Goal: Transaction & Acquisition: Purchase product/service

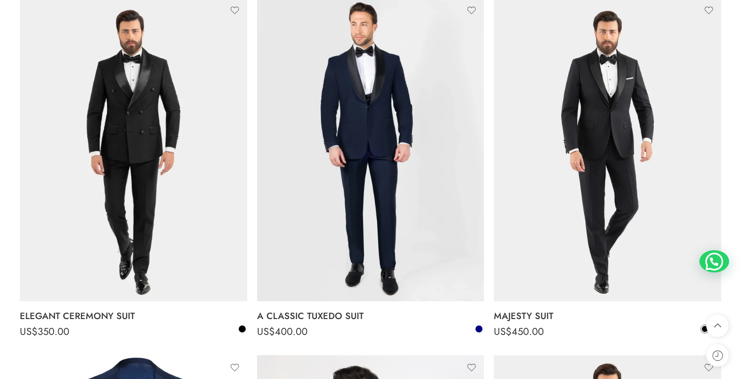
scroll to position [1613, 0]
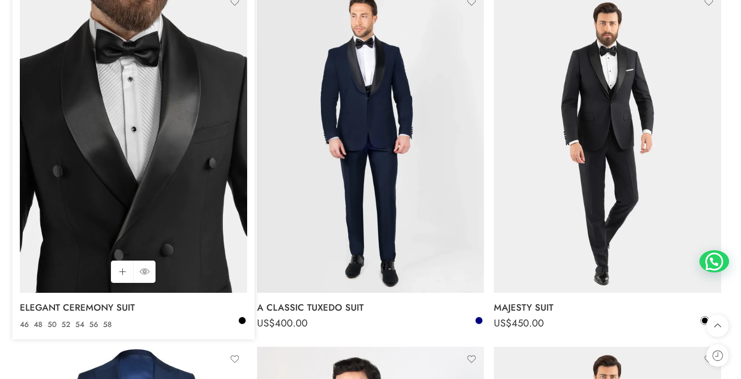
click at [183, 189] on img at bounding box center [133, 141] width 227 height 303
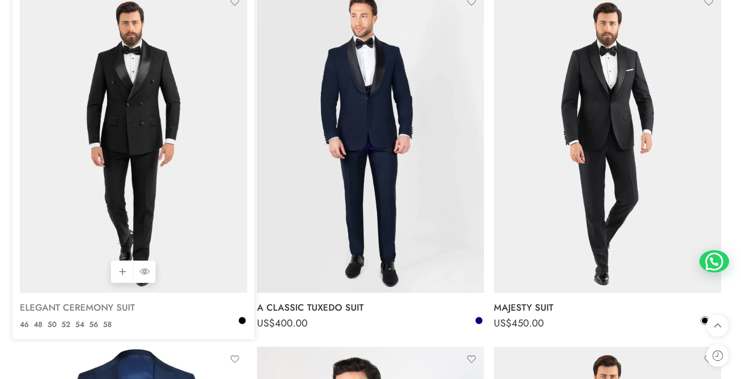
click at [115, 308] on link "ELEGANT CEREMONY SUIT" at bounding box center [133, 308] width 227 height 20
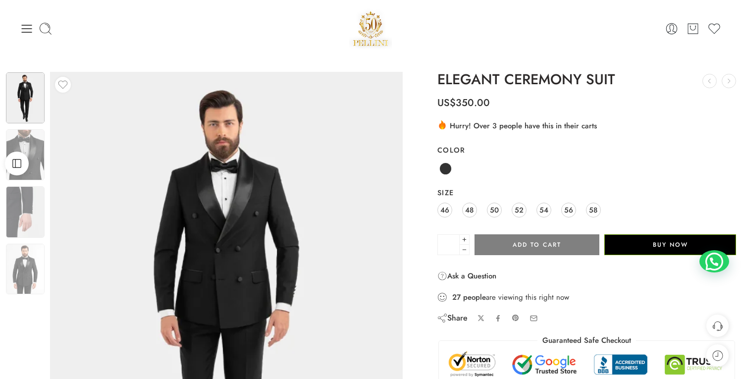
scroll to position [47, 0]
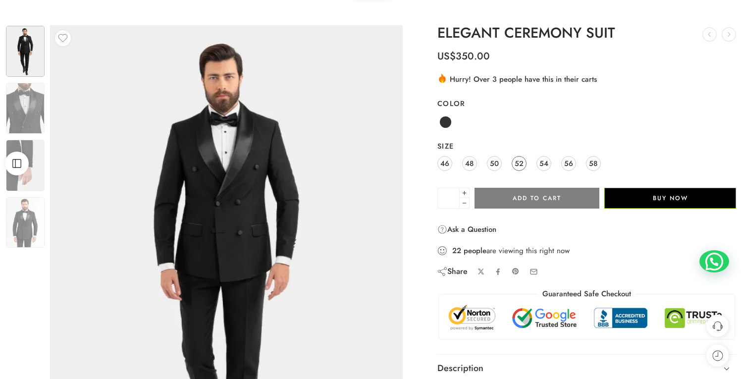
click at [521, 162] on span "52" at bounding box center [518, 162] width 9 height 13
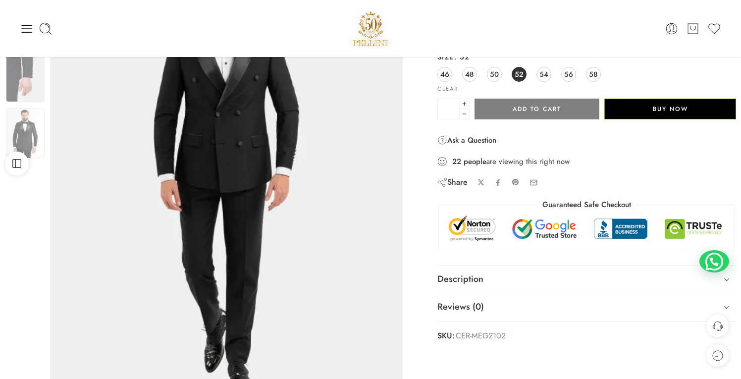
scroll to position [0, 0]
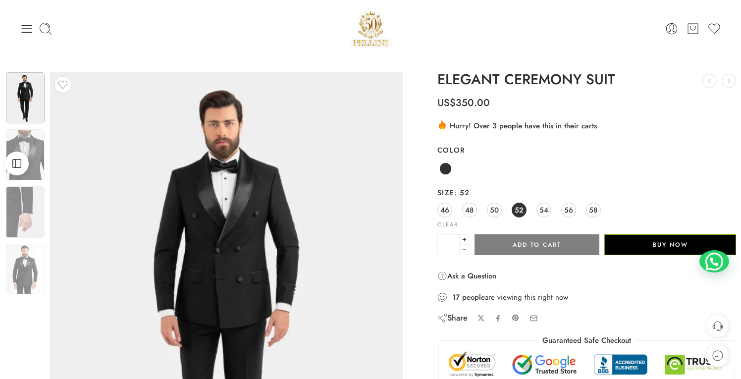
click at [535, 210] on div "46 48 50 52 54 56 58" at bounding box center [586, 211] width 299 height 18
click at [540, 210] on span "54" at bounding box center [543, 209] width 9 height 13
click at [542, 244] on button "Add to cart" at bounding box center [536, 244] width 125 height 21
click at [446, 170] on span at bounding box center [445, 168] width 12 height 12
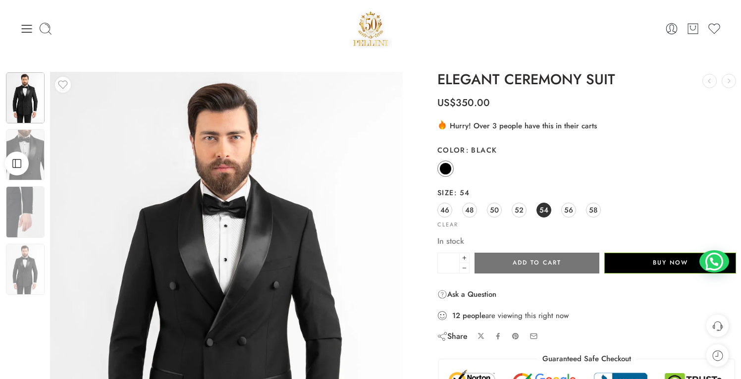
click at [539, 267] on button "Add to cart" at bounding box center [536, 263] width 125 height 21
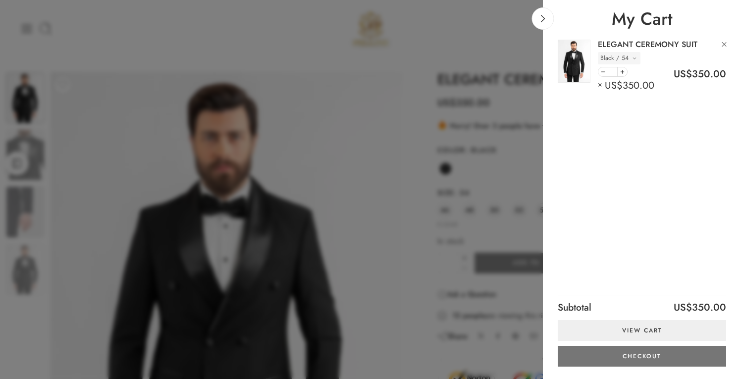
click at [650, 355] on link "Checkout" at bounding box center [642, 356] width 168 height 21
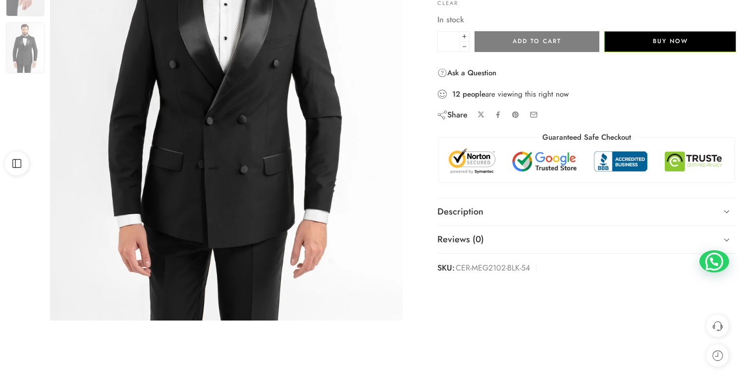
scroll to position [255, 0]
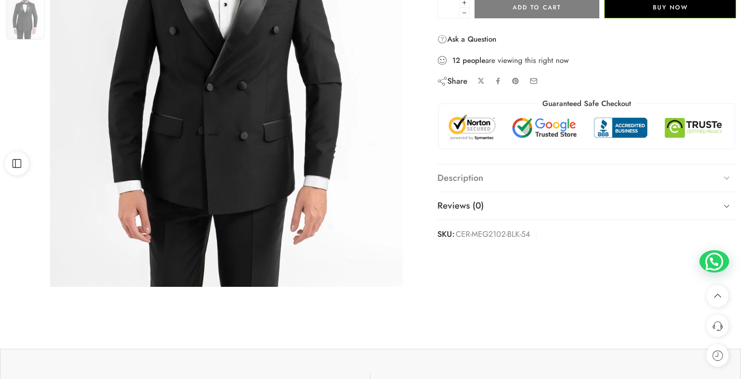
click at [602, 171] on link "Description" at bounding box center [586, 178] width 299 height 28
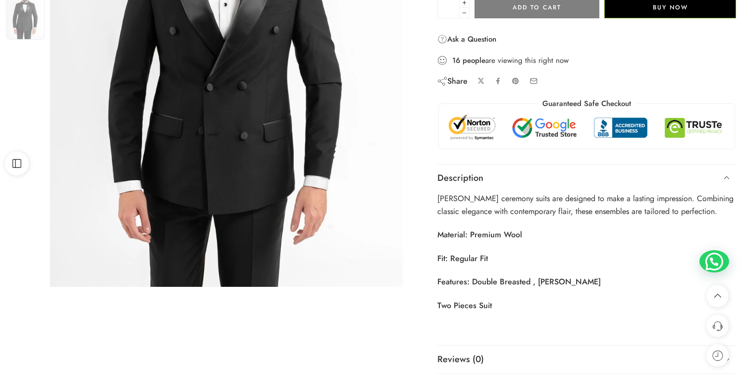
click at [603, 172] on link "Description" at bounding box center [586, 178] width 299 height 28
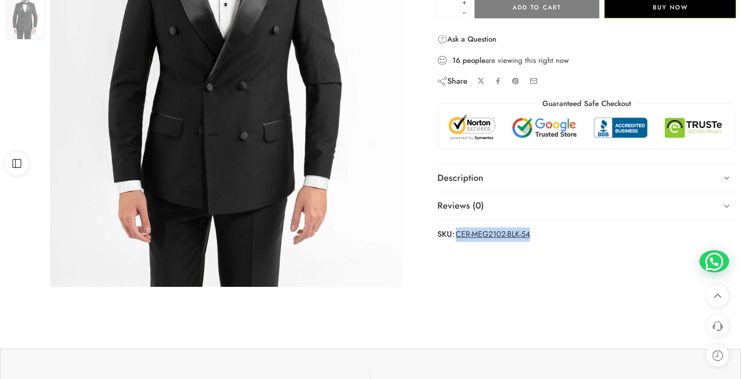
drag, startPoint x: 546, startPoint y: 238, endPoint x: 458, endPoint y: 233, distance: 88.8
click at [458, 233] on div "SKU: CER-MEG2102-BLK-54 Categories: All Collection , All Suits , Ceremony Suits…" at bounding box center [586, 234] width 299 height 14
click at [430, 278] on div "Previous Next" at bounding box center [216, 54] width 432 height 475
click at [539, 283] on div "Previous Next" at bounding box center [370, 60] width 741 height 487
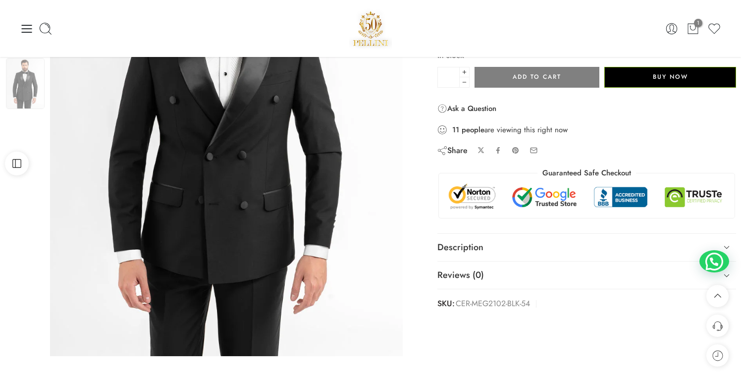
scroll to position [184, 0]
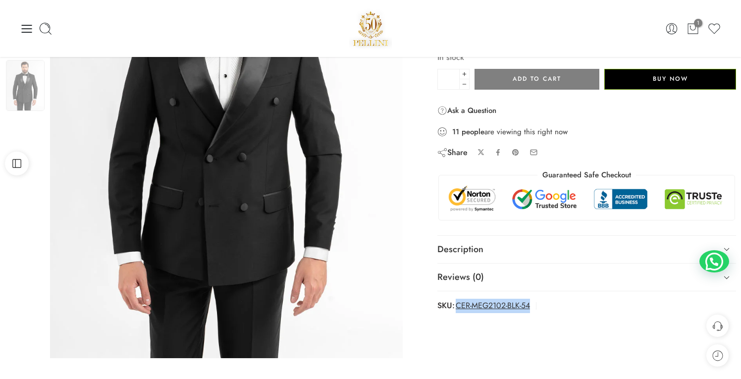
drag, startPoint x: 534, startPoint y: 335, endPoint x: 456, endPoint y: 304, distance: 84.0
click at [456, 304] on div "Previous Next" at bounding box center [370, 131] width 741 height 487
click at [569, 327] on div "Previous Next" at bounding box center [370, 131] width 741 height 487
drag, startPoint x: 569, startPoint y: 327, endPoint x: 448, endPoint y: 310, distance: 122.0
click at [448, 310] on div "Previous Next" at bounding box center [370, 131] width 741 height 487
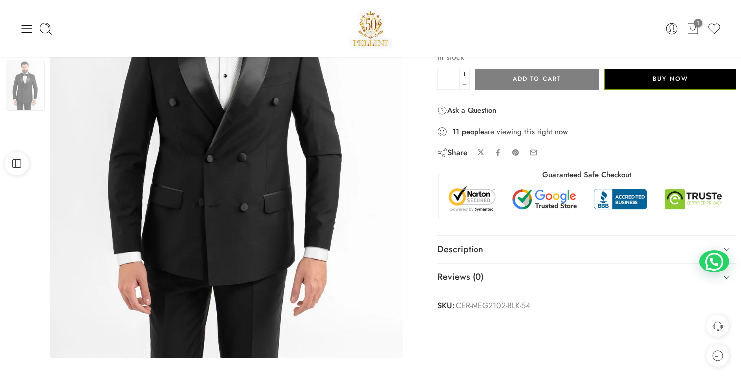
click at [428, 333] on div "Previous Next" at bounding box center [216, 125] width 432 height 475
drag, startPoint x: 426, startPoint y: 322, endPoint x: 520, endPoint y: 313, distance: 94.5
click at [520, 313] on div "Previous Next" at bounding box center [370, 131] width 741 height 487
click at [549, 320] on div "Previous Next" at bounding box center [370, 131] width 741 height 487
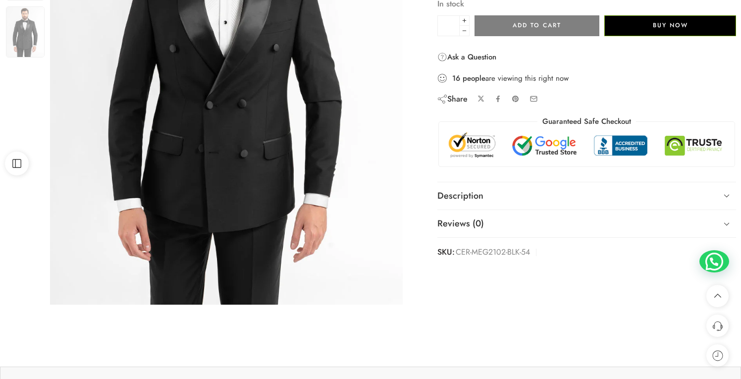
scroll to position [239, 0]
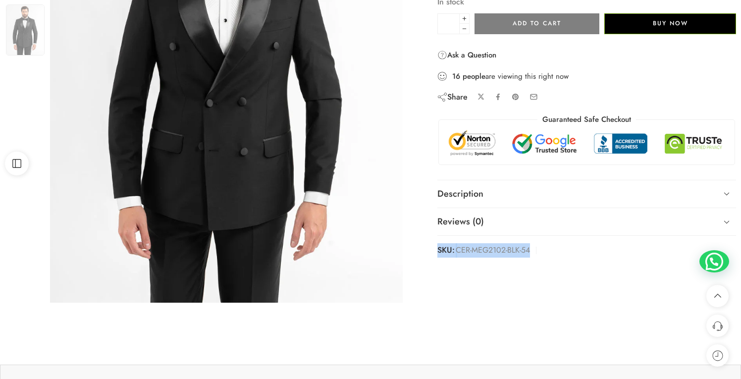
drag, startPoint x: 570, startPoint y: 273, endPoint x: 437, endPoint y: 251, distance: 135.1
click at [437, 251] on div "Previous Next" at bounding box center [370, 76] width 741 height 487
click at [438, 291] on div "Previous Next" at bounding box center [370, 76] width 741 height 487
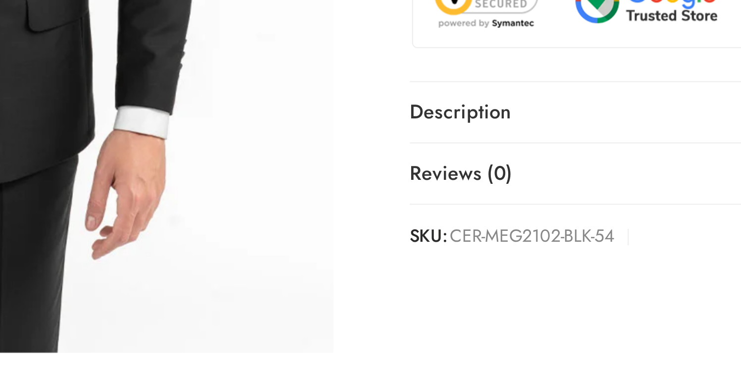
scroll to position [237, 0]
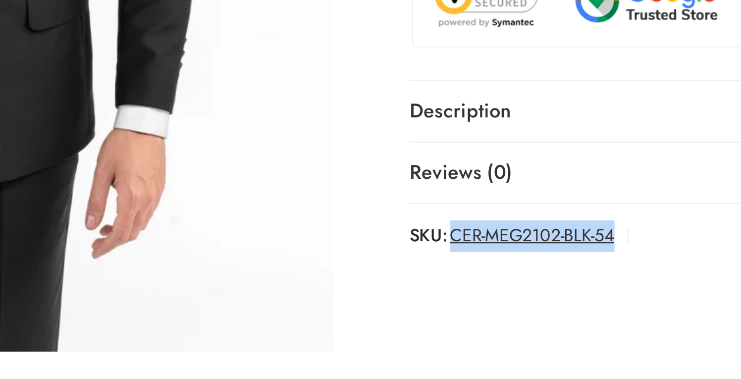
drag, startPoint x: 539, startPoint y: 263, endPoint x: 457, endPoint y: 256, distance: 82.5
click at [457, 256] on div "ELEGANT CEREMONY SUIT PREMIUM SUIT BROCHE FLOWER US$ 15.00 US$ 350.00 .cls-3 { …" at bounding box center [586, 50] width 308 height 430
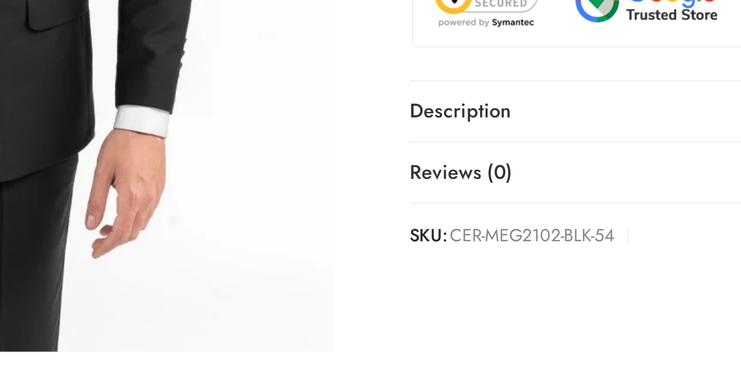
click at [532, 263] on div "ELEGANT CEREMONY SUIT PREMIUM SUIT BROCHE FLOWER US$ 15.00 US$ 350.00 .cls-3 { …" at bounding box center [586, 50] width 308 height 430
drag, startPoint x: 538, startPoint y: 267, endPoint x: 511, endPoint y: 261, distance: 28.0
click at [511, 261] on div "Previous Next" at bounding box center [370, 78] width 741 height 487
click at [545, 268] on div "Previous Next" at bounding box center [370, 78] width 741 height 487
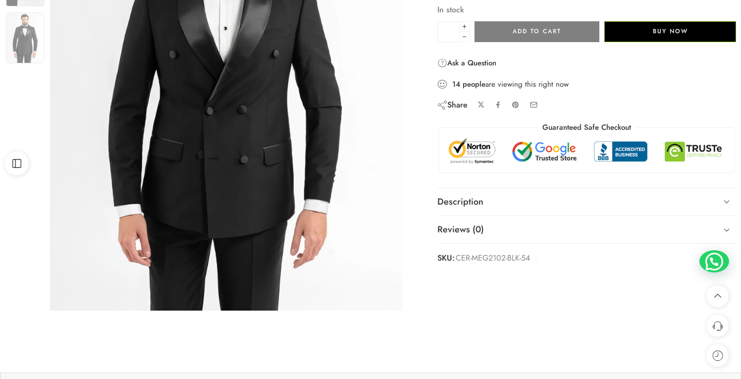
scroll to position [233, 0]
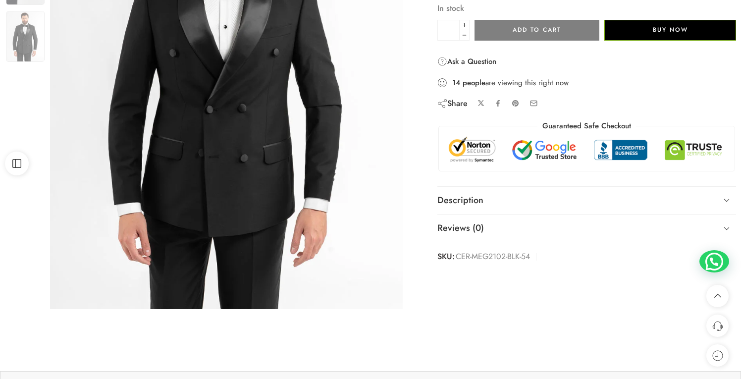
click at [624, 299] on div "Previous Next" at bounding box center [370, 82] width 741 height 487
drag, startPoint x: 624, startPoint y: 295, endPoint x: 455, endPoint y: 259, distance: 172.6
click at [455, 259] on div "Previous Next" at bounding box center [370, 82] width 741 height 487
click at [544, 272] on div "Previous Next" at bounding box center [370, 82] width 741 height 487
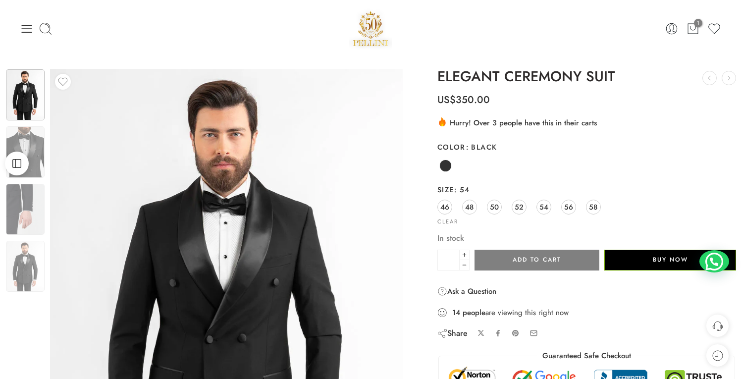
scroll to position [0, 0]
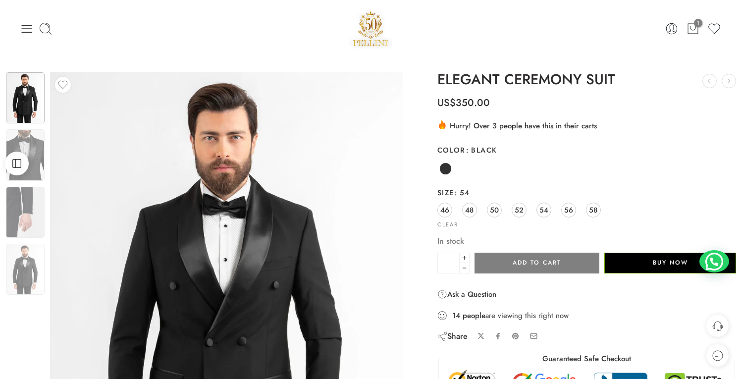
click at [666, 197] on label "Size 54" at bounding box center [586, 193] width 299 height 10
click at [0, 0] on select "**********" at bounding box center [0, 0] width 0 height 0
click at [688, 177] on div "Black" at bounding box center [586, 168] width 299 height 19
click at [688, 176] on div "Black" at bounding box center [586, 168] width 299 height 19
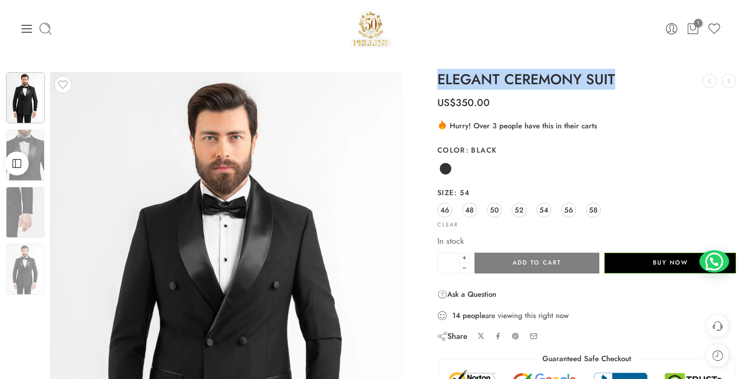
drag, startPoint x: 706, startPoint y: 148, endPoint x: 426, endPoint y: 72, distance: 289.9
click at [426, 72] on div "Previous Next" at bounding box center [370, 315] width 741 height 487
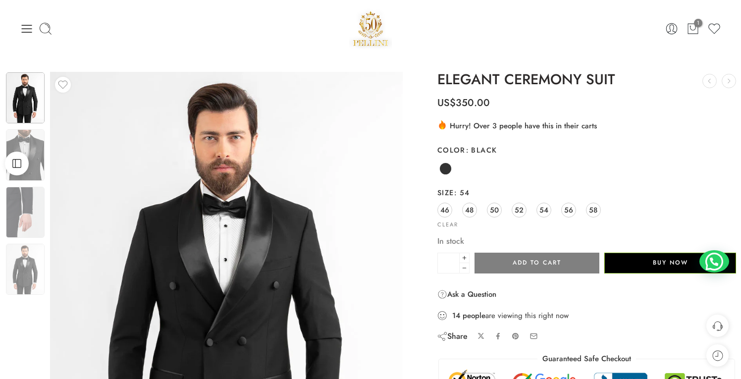
click at [426, 72] on div "Previous Next" at bounding box center [370, 315] width 741 height 517
drag, startPoint x: 421, startPoint y: 79, endPoint x: 637, endPoint y: 163, distance: 232.2
click at [637, 163] on div "Previous Next" at bounding box center [370, 315] width 741 height 487
click at [637, 163] on div "Black" at bounding box center [586, 168] width 299 height 19
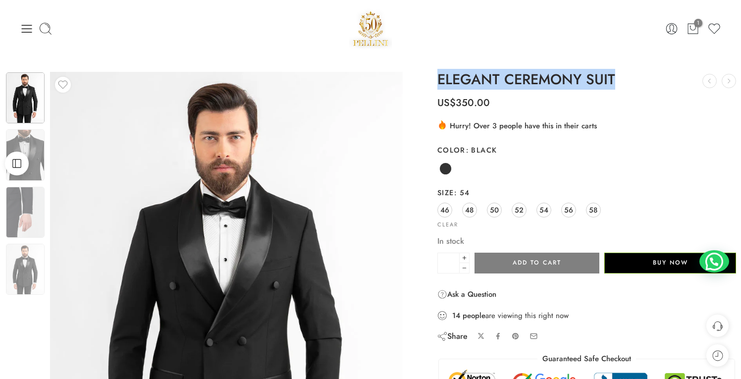
drag, startPoint x: 658, startPoint y: 163, endPoint x: 430, endPoint y: 78, distance: 242.7
click at [430, 78] on div "Previous Next" at bounding box center [370, 315] width 741 height 487
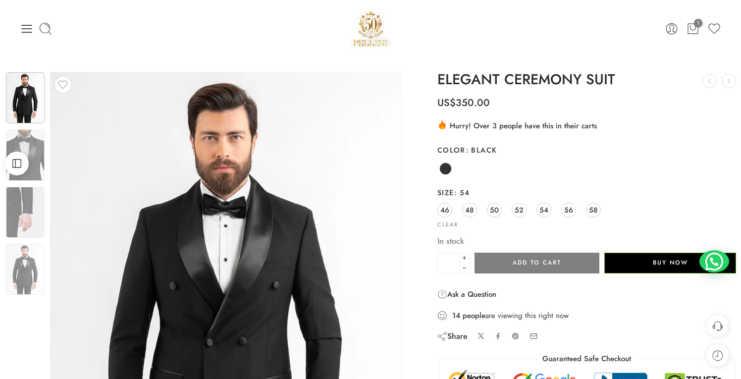
click at [430, 78] on div "Previous Next" at bounding box center [216, 309] width 432 height 475
drag, startPoint x: 425, startPoint y: 77, endPoint x: 643, endPoint y: 165, distance: 235.0
click at [643, 165] on div "Previous Next" at bounding box center [370, 315] width 741 height 487
click at [643, 165] on div "Black" at bounding box center [586, 168] width 299 height 19
